Goal: Navigation & Orientation: Find specific page/section

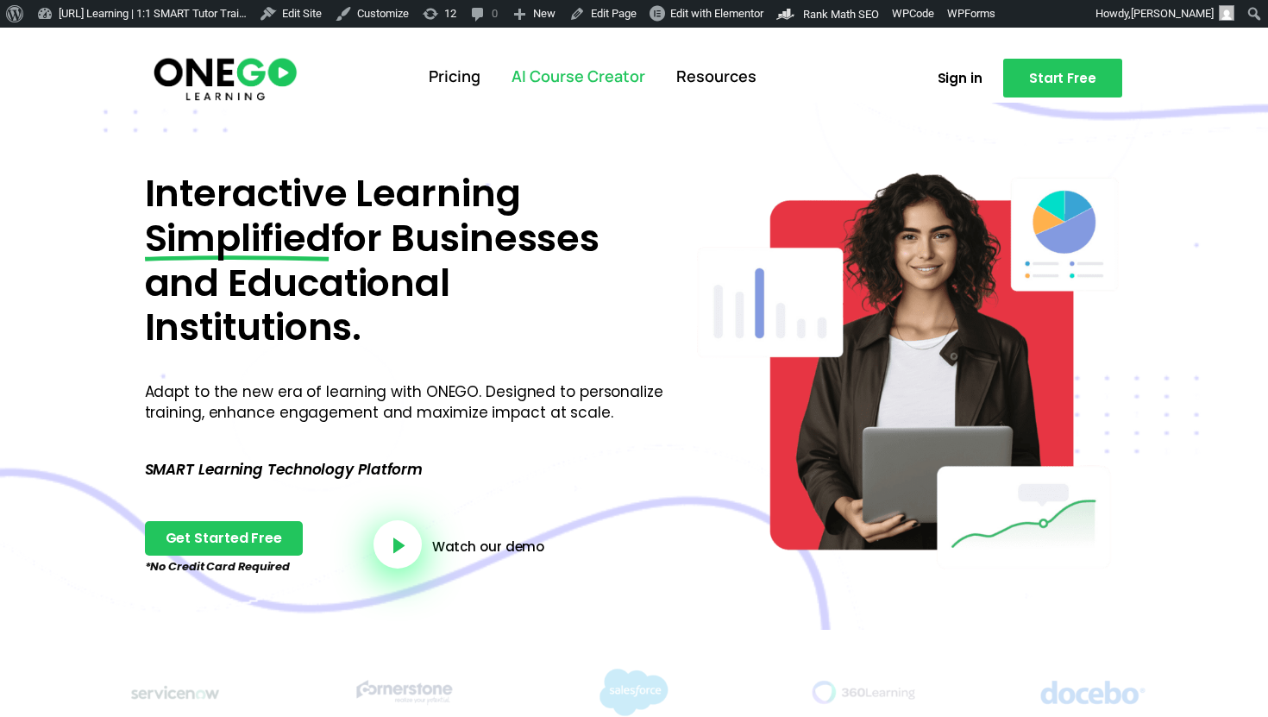
click at [587, 74] on link "AI Course Creator" at bounding box center [578, 76] width 165 height 45
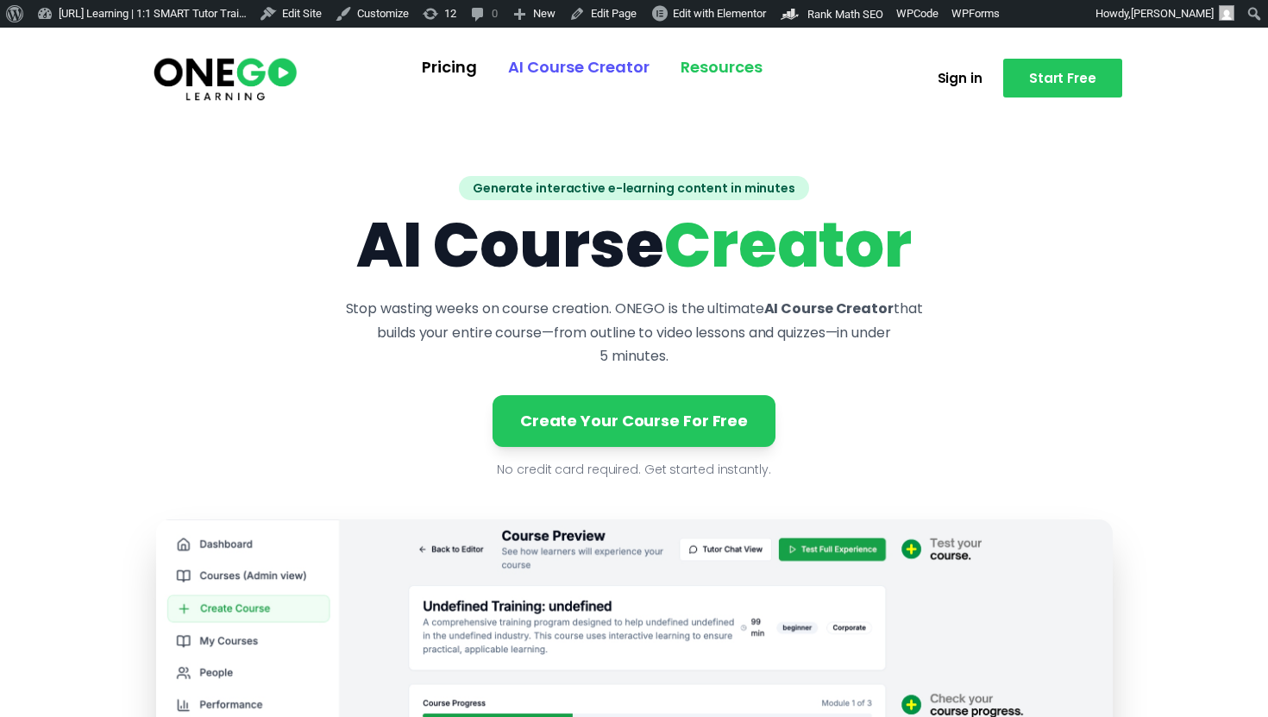
click at [745, 75] on link "Resources" at bounding box center [721, 67] width 113 height 45
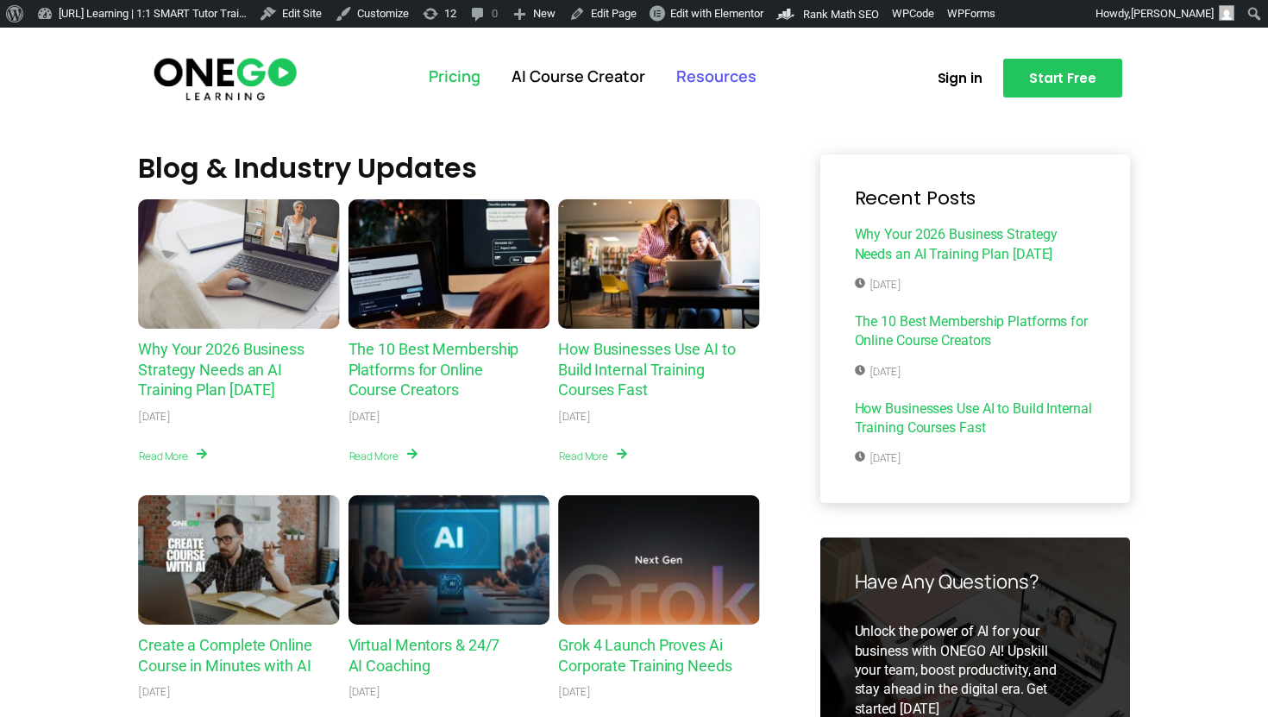
click at [488, 80] on link "Pricing" at bounding box center [454, 76] width 83 height 45
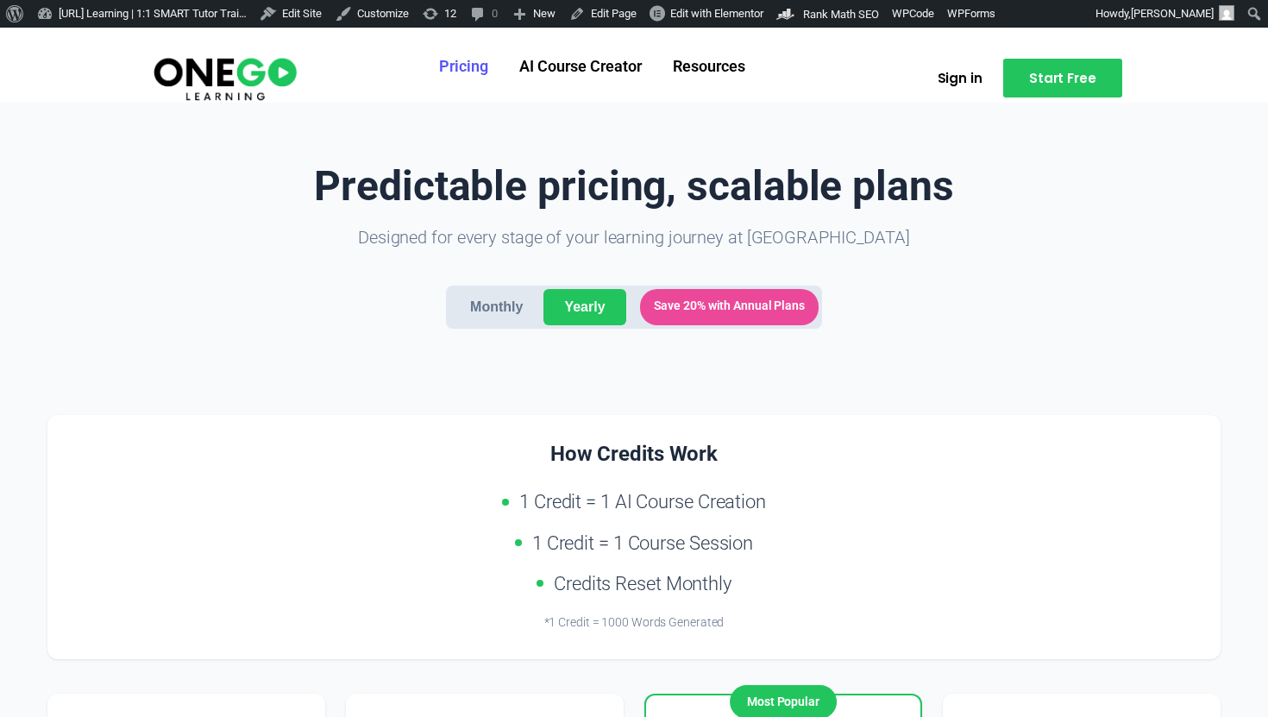
click at [844, 51] on ul "Pricing AI Course Creator Resources" at bounding box center [592, 67] width 550 height 45
click at [594, 83] on link "AI Course Creator" at bounding box center [581, 67] width 154 height 45
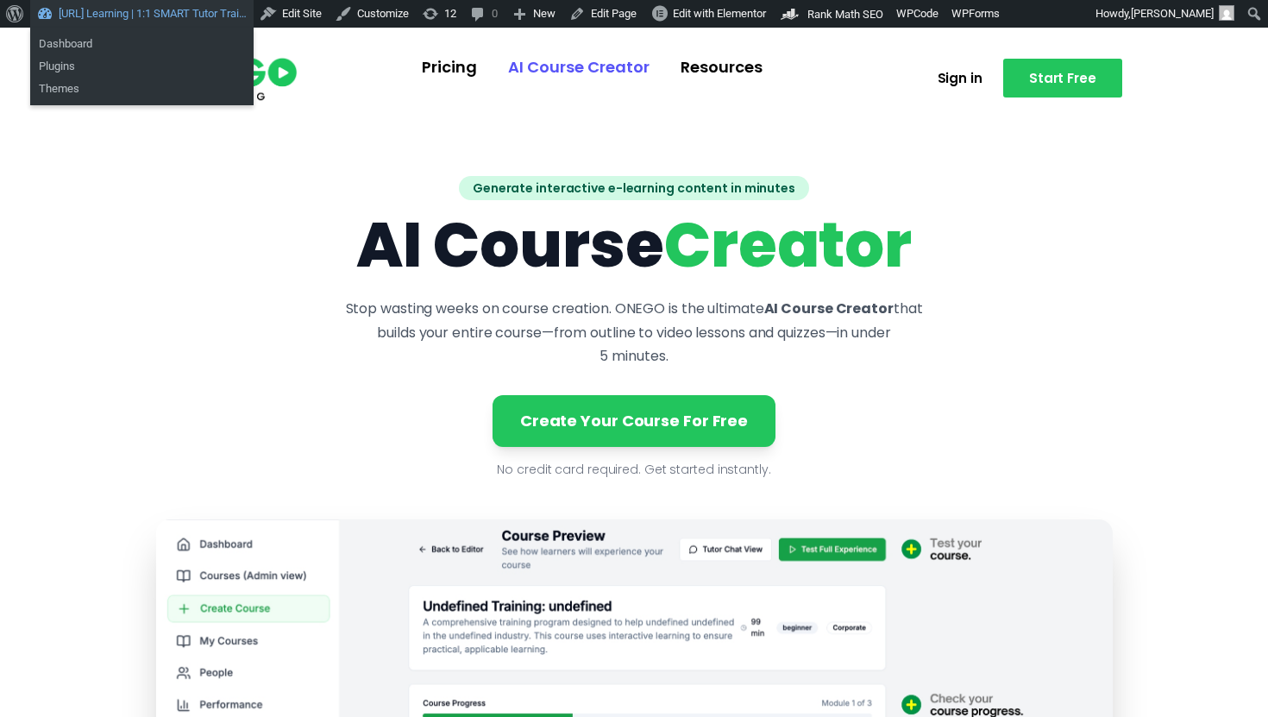
click at [201, 22] on link "[URL] Learning | 1:1 SMART Tutor Trai…" at bounding box center [141, 14] width 223 height 28
